Goal: Task Accomplishment & Management: Complete application form

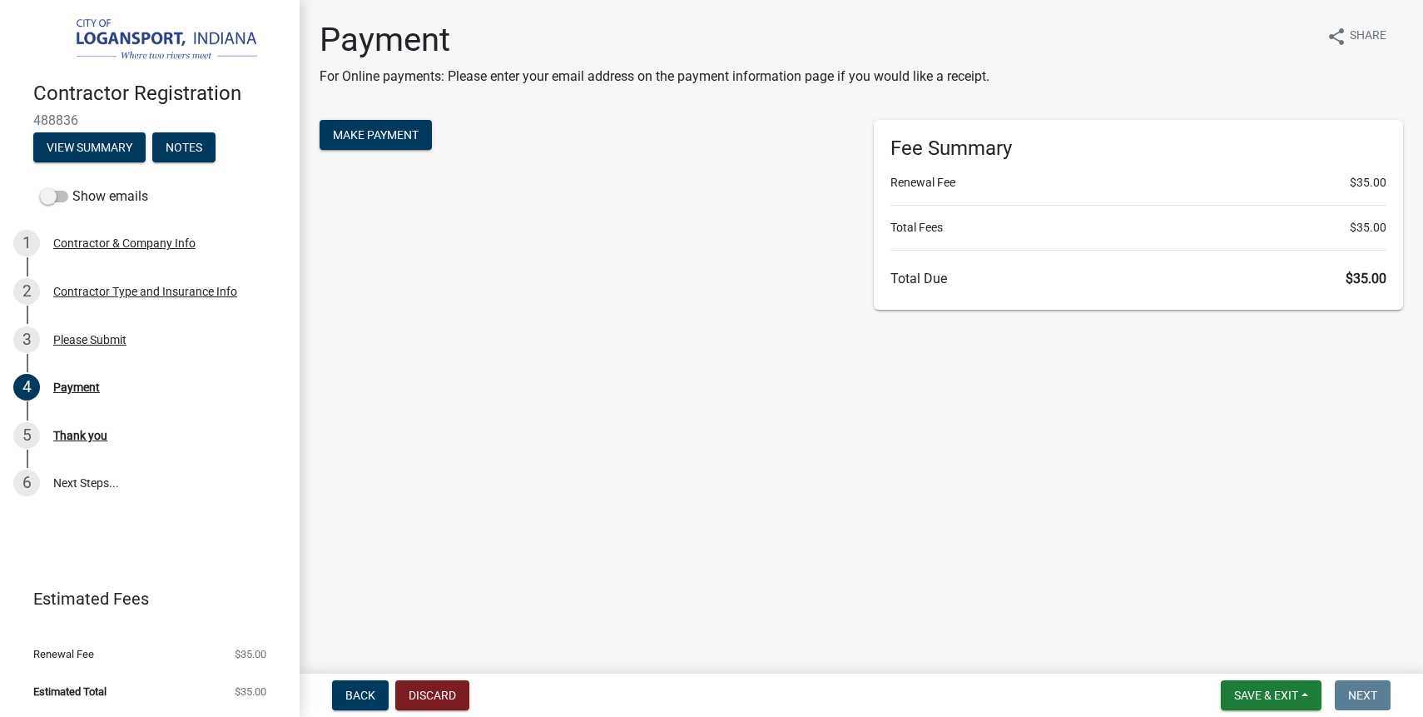
click at [762, 175] on div "Make Payment" at bounding box center [584, 215] width 554 height 190
click at [398, 131] on span "Make Payment" at bounding box center [376, 134] width 86 height 13
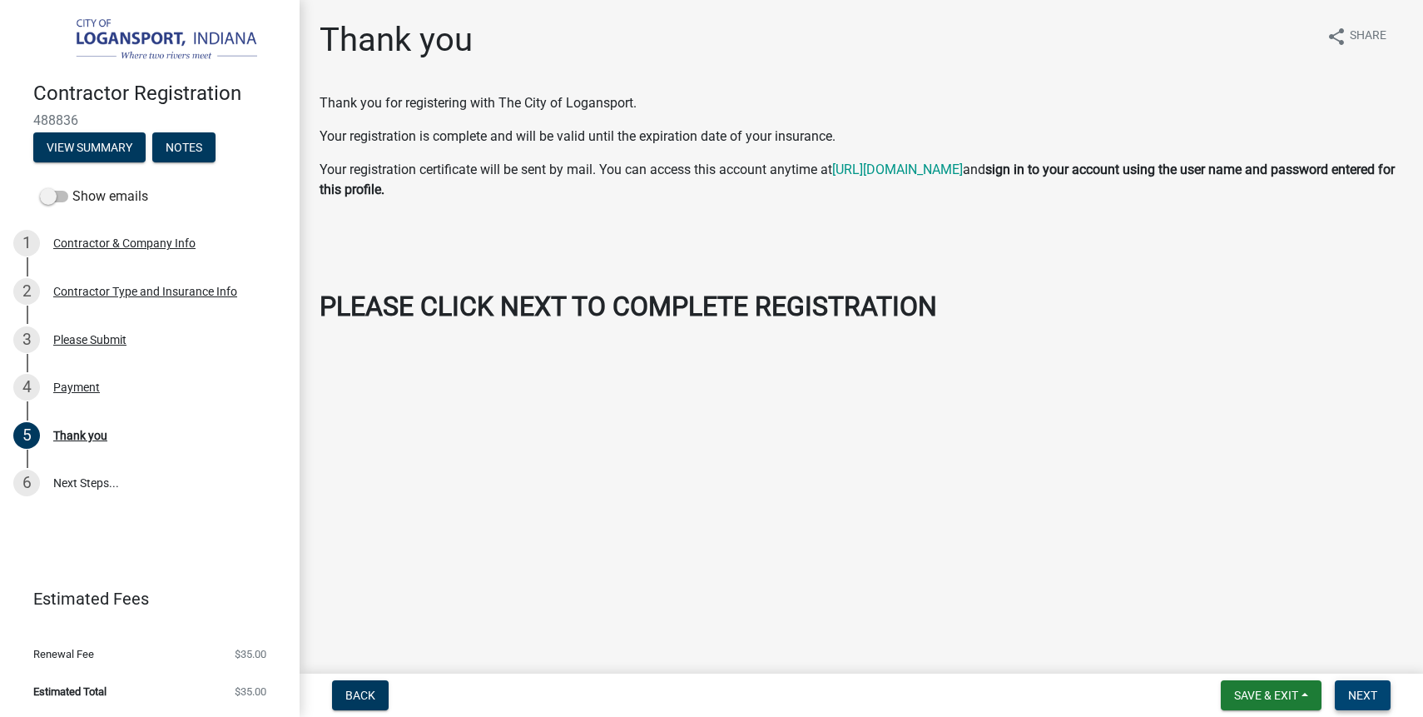
click at [1356, 695] on span "Next" at bounding box center [1362, 694] width 29 height 13
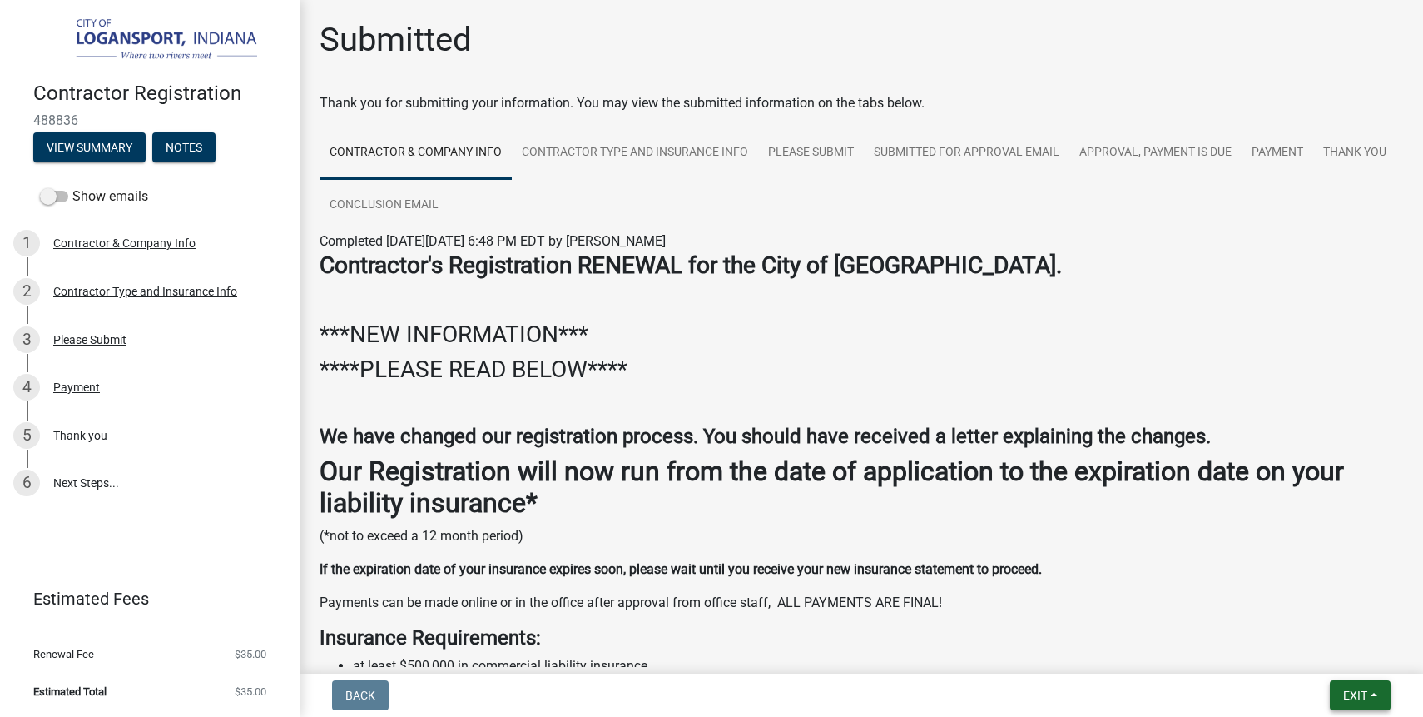
click at [1330, 699] on button "Exit" at bounding box center [1360, 695] width 61 height 30
click at [1328, 651] on button "Save & Exit" at bounding box center [1324, 652] width 133 height 40
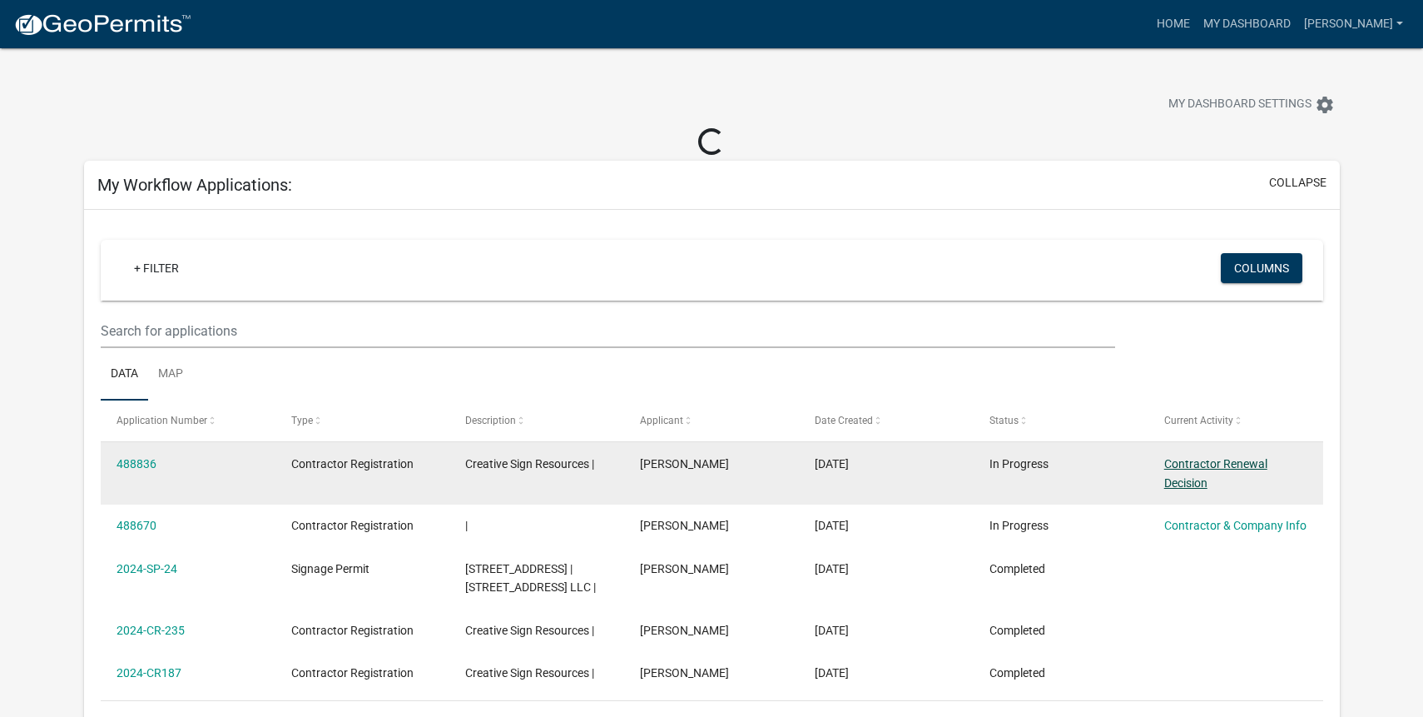
click at [1201, 469] on link "Contractor Renewal Decision" at bounding box center [1215, 473] width 103 height 32
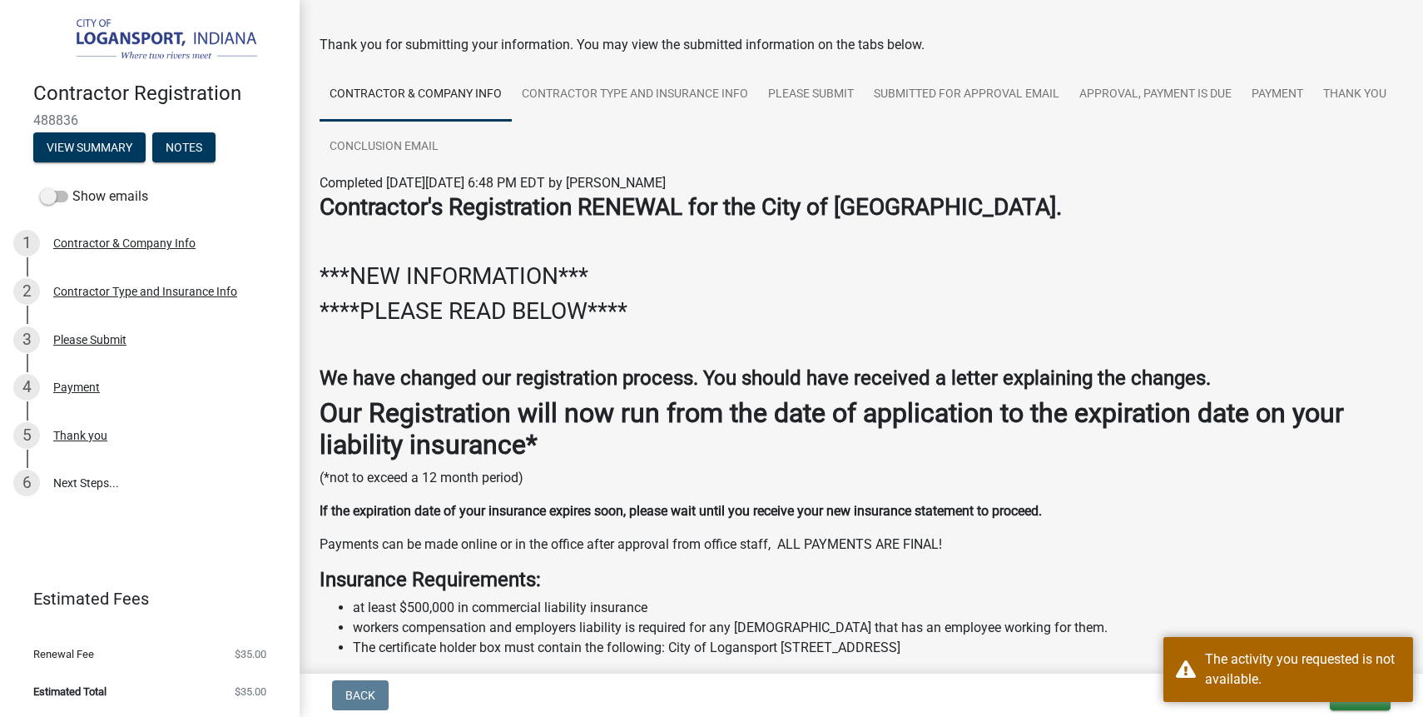
scroll to position [57, 0]
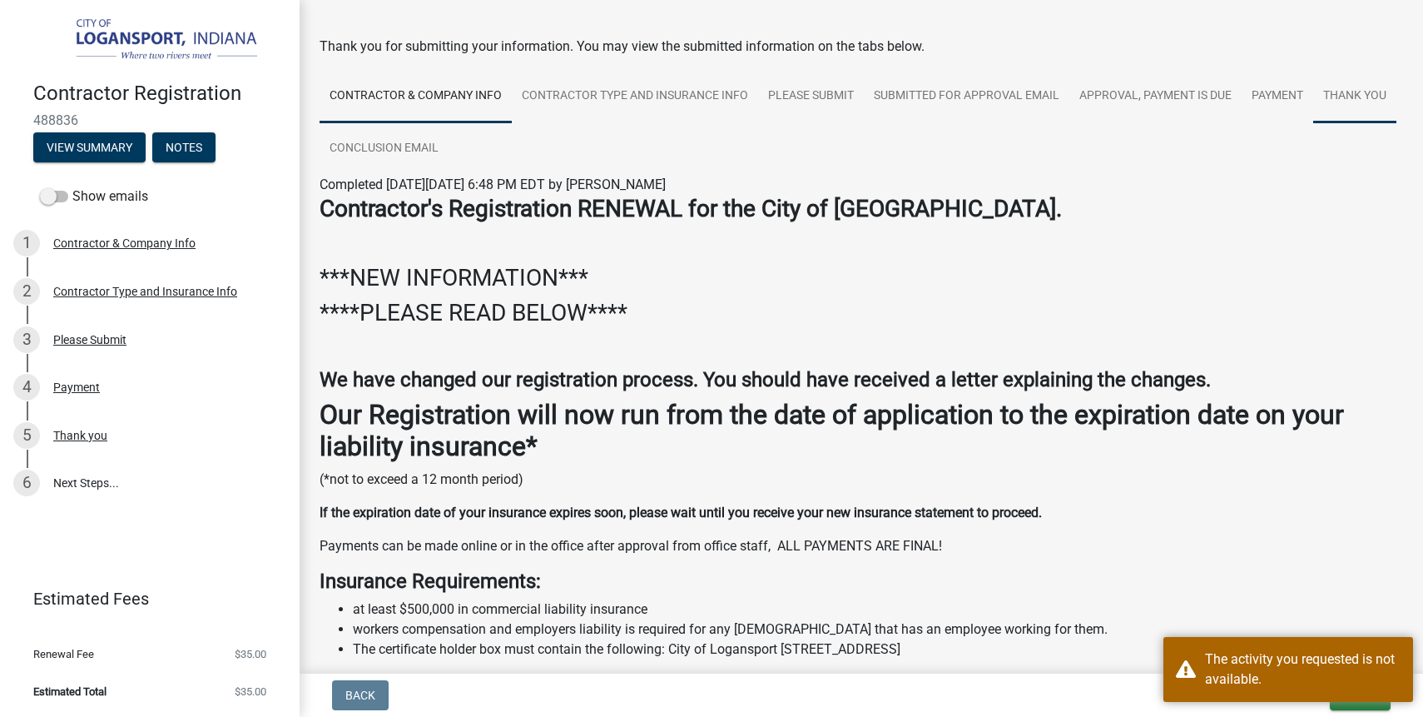
click at [1351, 102] on link "Thank you" at bounding box center [1354, 96] width 83 height 53
